Goal: Task Accomplishment & Management: Understand process/instructions

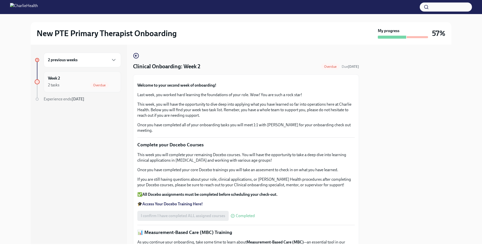
click at [58, 83] on div "2 tasks" at bounding box center [54, 85] width 12 height 6
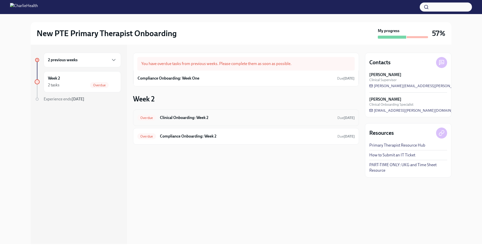
click at [198, 118] on h6 "Clinical Onboarding: Week 2" at bounding box center [246, 118] width 173 height 6
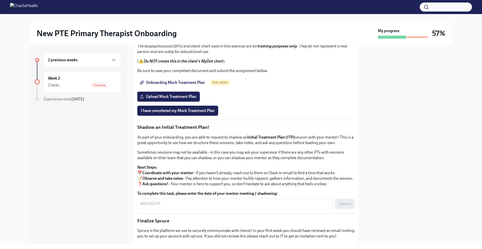
scroll to position [371, 0]
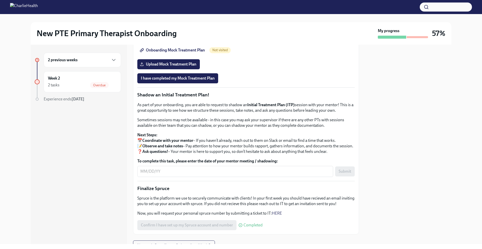
click at [175, 53] on span "Onboarding Mock Treatment Plan" at bounding box center [173, 50] width 64 height 5
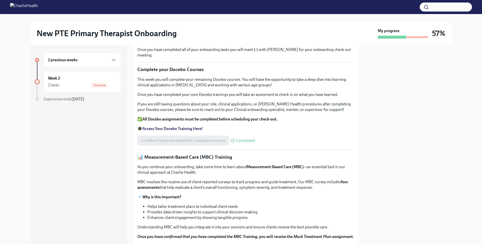
scroll to position [31, 0]
